Goal: Task Accomplishment & Management: Use online tool/utility

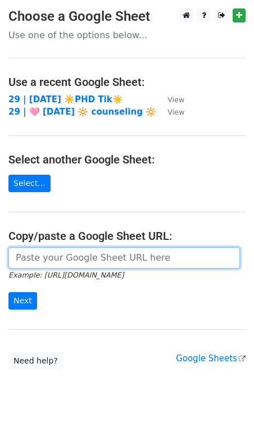
click at [62, 260] on input "url" at bounding box center [123, 257] width 231 height 21
paste input "https://docs.google.com/spreadsheets/d/1ae6GPq5XFhtp2wRgFqMHBbXpP8tupqeyEj8zPS0…"
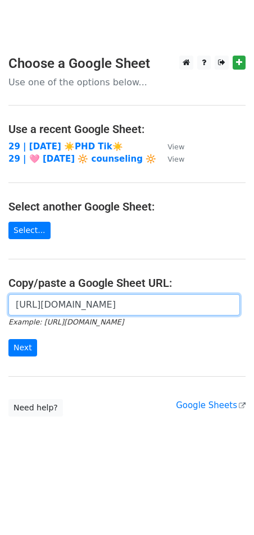
scroll to position [0, 337]
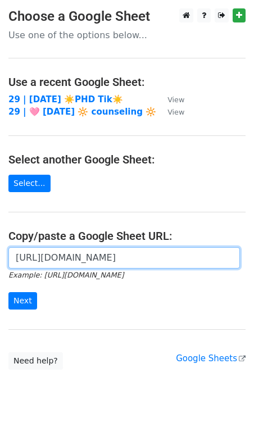
type input "[URL][DOMAIN_NAME]"
click at [8, 292] on input "Next" at bounding box center [22, 300] width 29 height 17
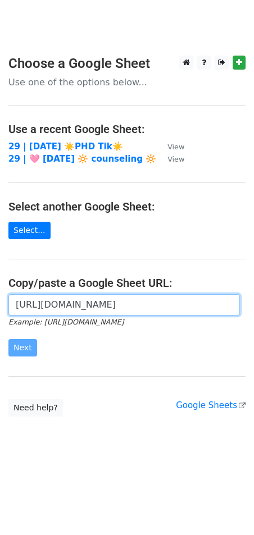
scroll to position [0, 286]
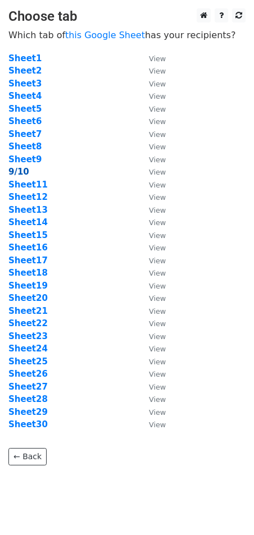
click at [19, 175] on strong "9/10" at bounding box center [18, 172] width 21 height 10
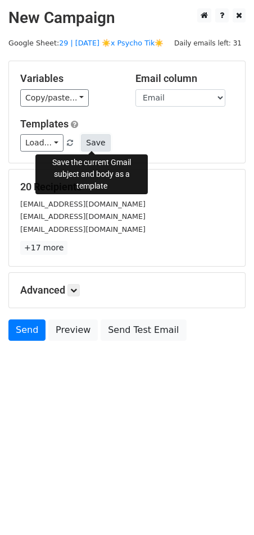
click at [101, 145] on button "Save" at bounding box center [95, 142] width 29 height 17
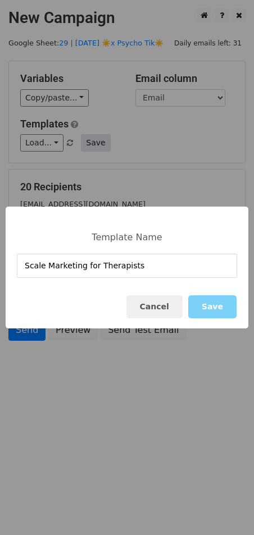
type input "Scale Marketing for Therapists"
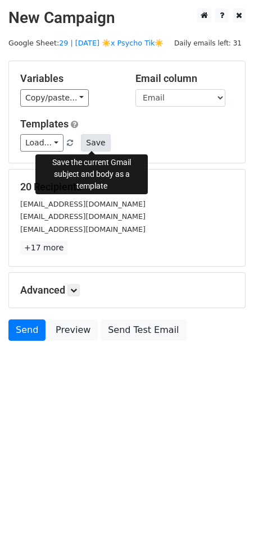
click at [89, 146] on button "Save" at bounding box center [95, 142] width 29 height 17
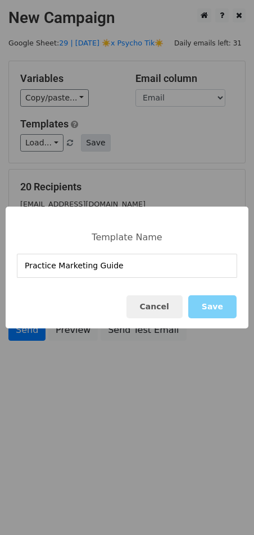
type input "Practice Marketing Guide"
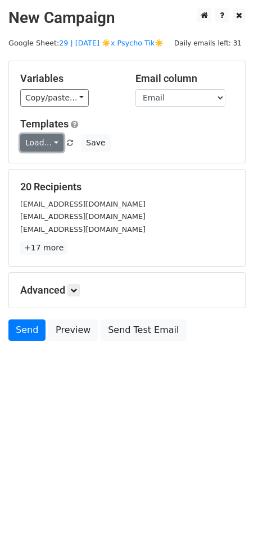
click at [43, 138] on link "Load..." at bounding box center [41, 142] width 43 height 17
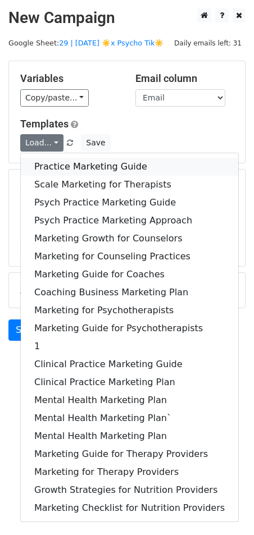
click at [70, 166] on link "Practice Marketing Guide" at bounding box center [129, 167] width 217 height 18
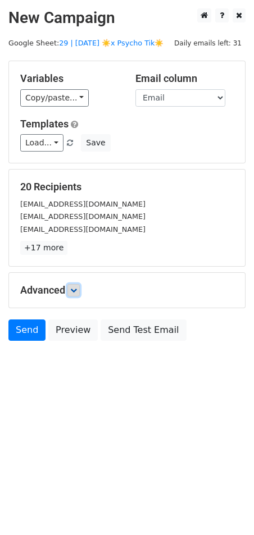
click at [76, 294] on link at bounding box center [73, 290] width 12 height 12
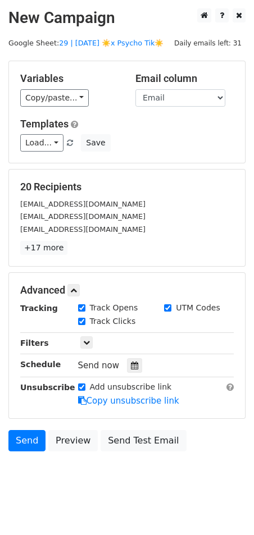
click at [131, 371] on div "Tracking Track Opens UTM Codes Track Clicks Filters Only include spreadsheet ro…" at bounding box center [126, 354] width 213 height 105
click at [131, 366] on icon at bounding box center [134, 366] width 7 height 8
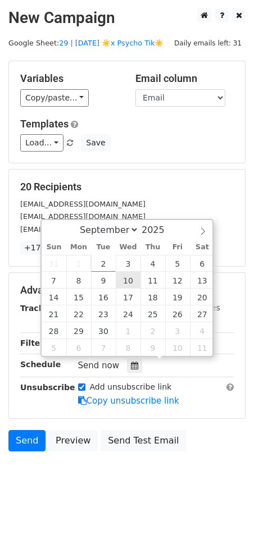
type input "2025-09-10 12:00"
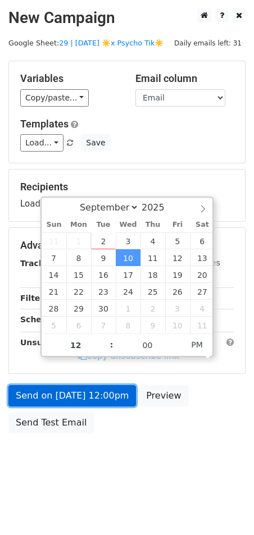
click at [95, 391] on link "Send on Sep 10 at 12:00pm" at bounding box center [71, 395] width 127 height 21
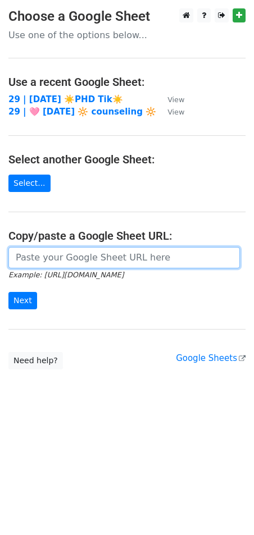
click at [70, 259] on input "url" at bounding box center [123, 257] width 231 height 21
paste input "https://docs.google.com/spreadsheets/d/1ae6GPq5XFhtp2wRgFqMHBbXpP8tupqeyEj8zPS0…"
type input "https://docs.google.com/spreadsheets/d/1ae6GPq5XFhtp2wRgFqMHBbXpP8tupqeyEj8zPS0…"
click at [8, 292] on input "Next" at bounding box center [22, 300] width 29 height 17
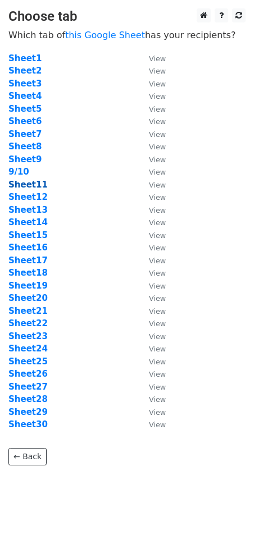
click at [29, 184] on strong "Sheet11" at bounding box center [27, 185] width 39 height 10
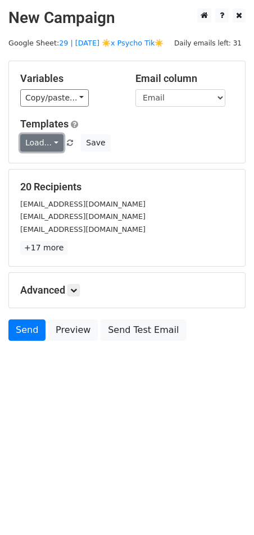
click at [43, 144] on link "Load..." at bounding box center [41, 142] width 43 height 17
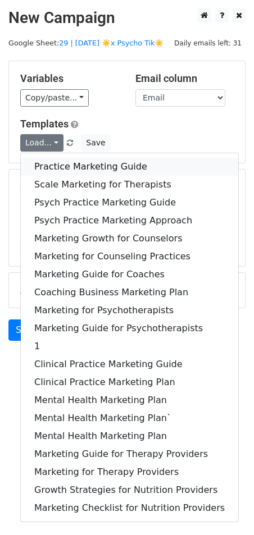
click at [58, 159] on link "Practice Marketing Guide" at bounding box center [129, 167] width 217 height 18
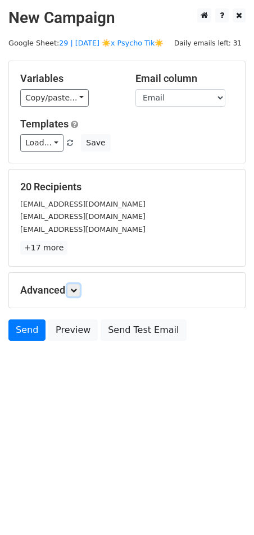
drag, startPoint x: 75, startPoint y: 287, endPoint x: 89, endPoint y: 307, distance: 24.2
click at [75, 287] on icon at bounding box center [73, 290] width 7 height 7
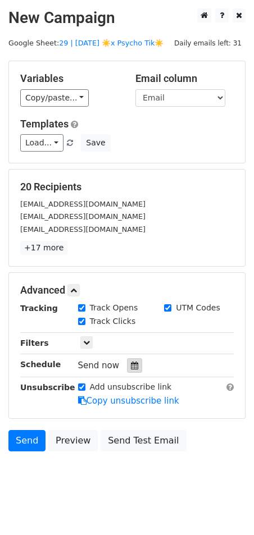
click at [128, 368] on div at bounding box center [134, 365] width 15 height 15
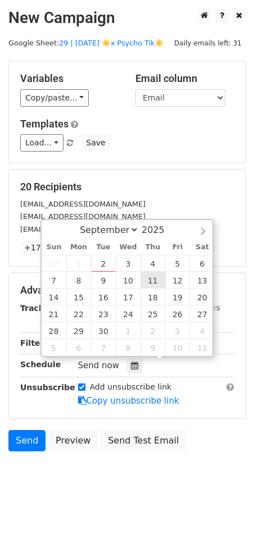
type input "2025-09-11 12:00"
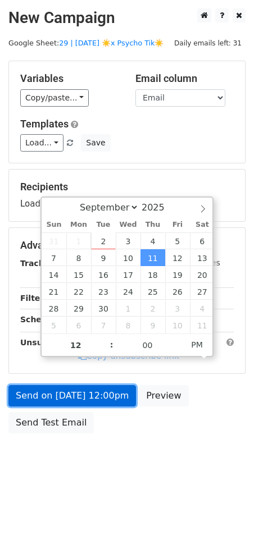
click at [99, 391] on link "Send on Sep 11 at 12:00pm" at bounding box center [71, 395] width 127 height 21
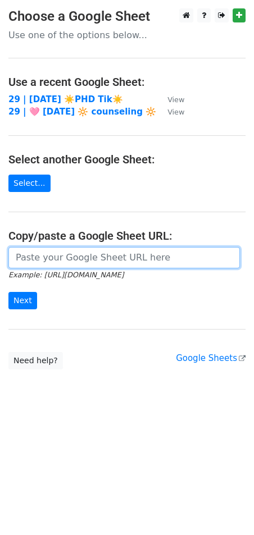
click at [98, 248] on input "url" at bounding box center [123, 257] width 231 height 21
paste input "[URL][DOMAIN_NAME]"
type input "[URL][DOMAIN_NAME]"
click at [8, 292] on input "Next" at bounding box center [22, 300] width 29 height 17
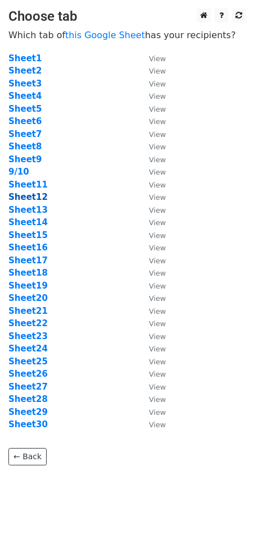
click at [33, 200] on strong "Sheet12" at bounding box center [27, 197] width 39 height 10
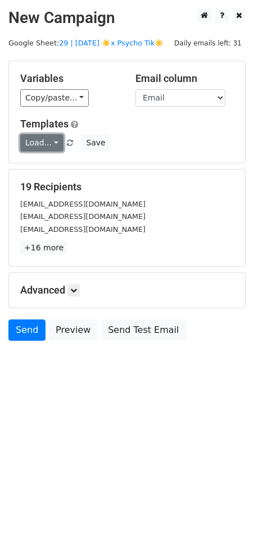
click at [39, 149] on link "Load..." at bounding box center [41, 142] width 43 height 17
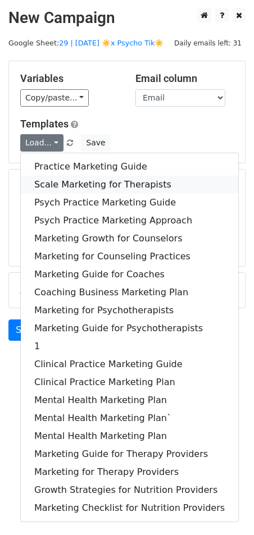
click at [40, 178] on link "Scale Marketing for Therapists" at bounding box center [129, 185] width 217 height 18
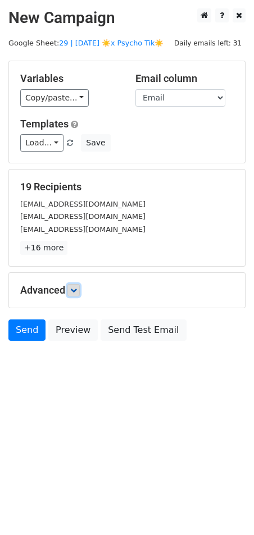
click at [75, 287] on icon at bounding box center [73, 290] width 7 height 7
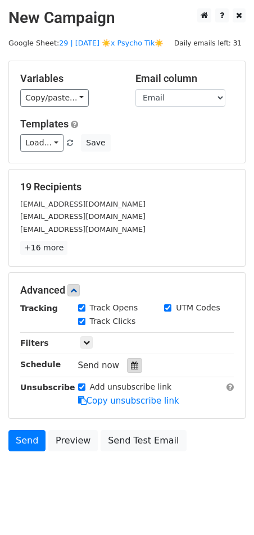
click at [133, 364] on div at bounding box center [134, 365] width 15 height 15
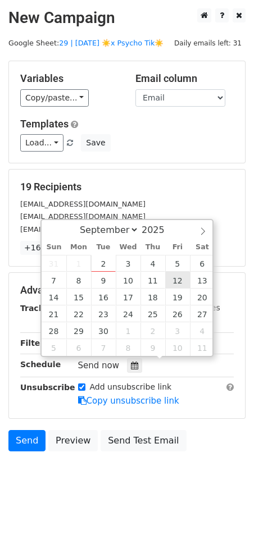
type input "[DATE] 12:00"
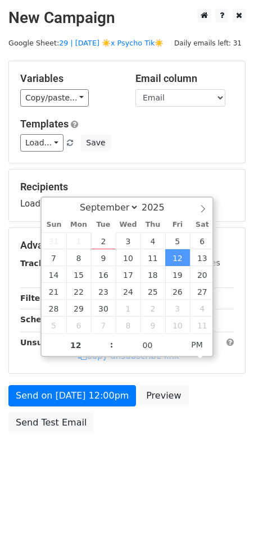
click at [97, 381] on form "Variables Copy/paste... {{Email}} Email column Email Templates Load... Practice…" at bounding box center [126, 250] width 237 height 378
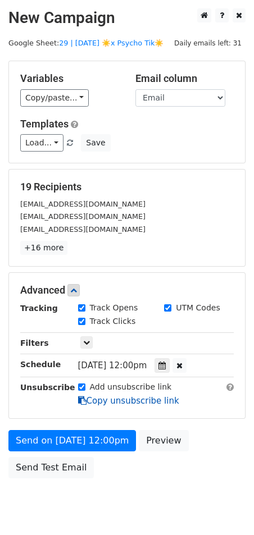
click at [92, 396] on link "Copy unsubscribe link" at bounding box center [128, 401] width 101 height 10
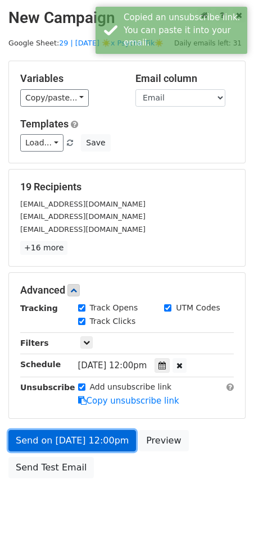
click at [96, 430] on link "Send on [DATE] 12:00pm" at bounding box center [71, 440] width 127 height 21
